Goal: Task Accomplishment & Management: Complete application form

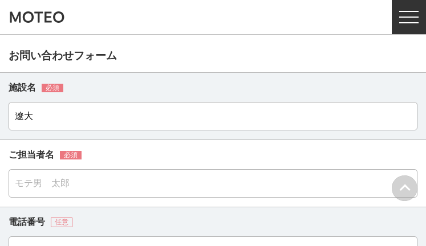
type input "遼大"
type input "[PERSON_NAME]"
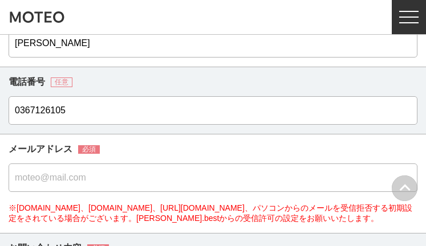
type input "0367126105"
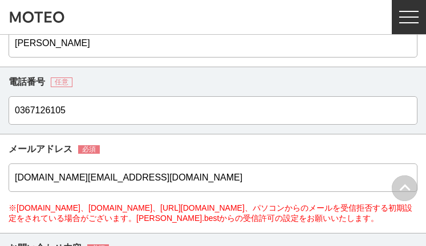
type input "[DOMAIN_NAME][EMAIL_ADDRESS][DOMAIN_NAME]"
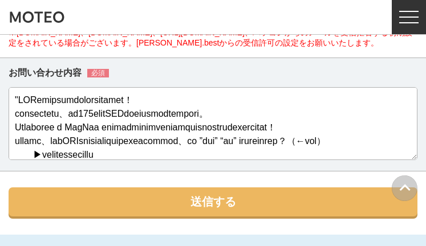
scroll to position [576, 0]
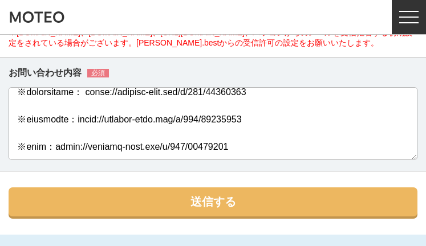
type textarea ""LORemipsumdolorsitamet！ consectetu、ad521elitSEDdoeiusmodtempori。 Utlaboree d M…"
